Goal: Task Accomplishment & Management: Manage account settings

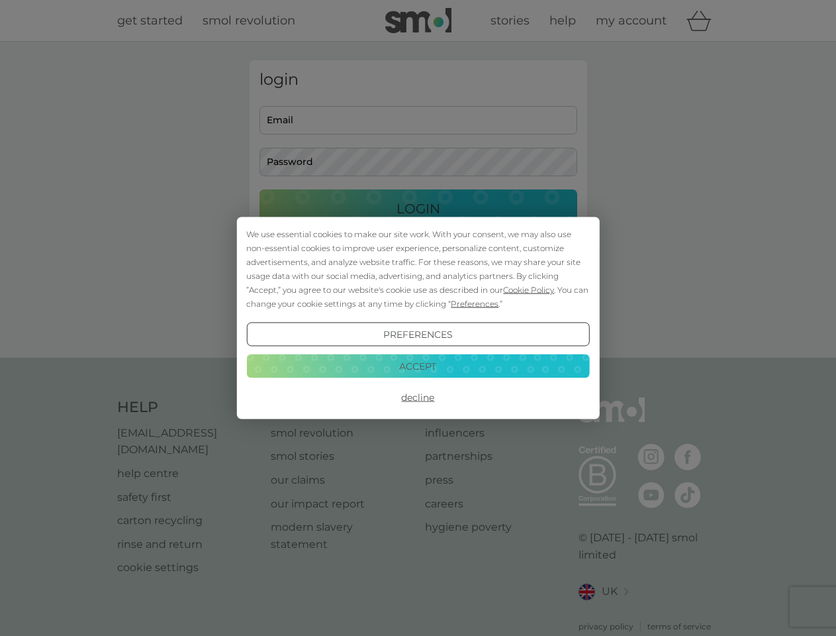
click at [529, 289] on span "Cookie Policy" at bounding box center [528, 290] width 51 height 10
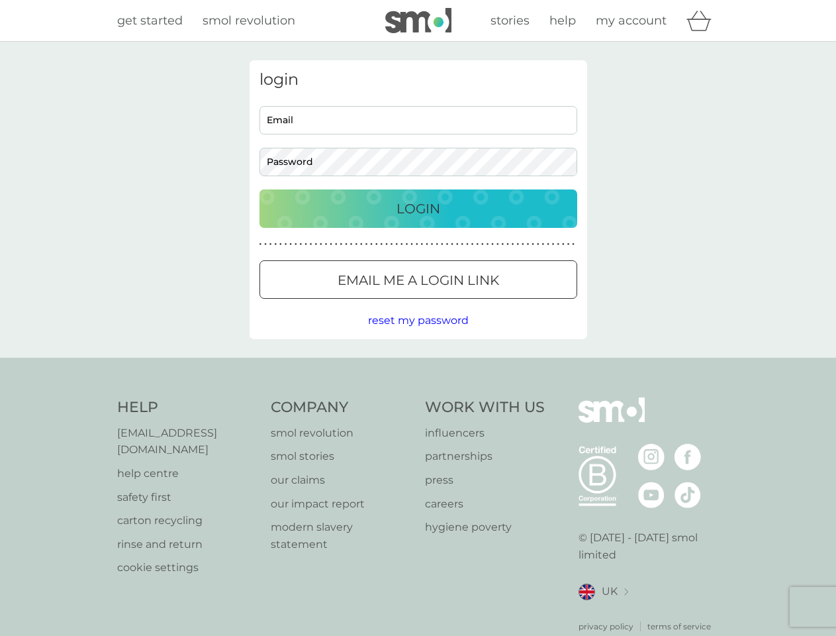
click at [473, 303] on div "login Email Password Login ● ● ● ● ● ● ● ● ● ● ● ● ● ● ● ● ● ● ● ● ● ● ● ● ● ● …" at bounding box center [419, 199] width 338 height 279
click at [418, 334] on div "login Email Password Login ● ● ● ● ● ● ● ● ● ● ● ● ● ● ● ● ● ● ● ● ● ● ● ● ● ● …" at bounding box center [419, 199] width 338 height 279
click at [418, 397] on div "Help [EMAIL_ADDRESS][DOMAIN_NAME] help centre safety first carton recycling rin…" at bounding box center [418, 514] width 603 height 235
click at [418, 366] on div "Help [EMAIL_ADDRESS][DOMAIN_NAME] help centre safety first carton recycling rin…" at bounding box center [418, 515] width 836 height 315
